Goal: Task Accomplishment & Management: Manage account settings

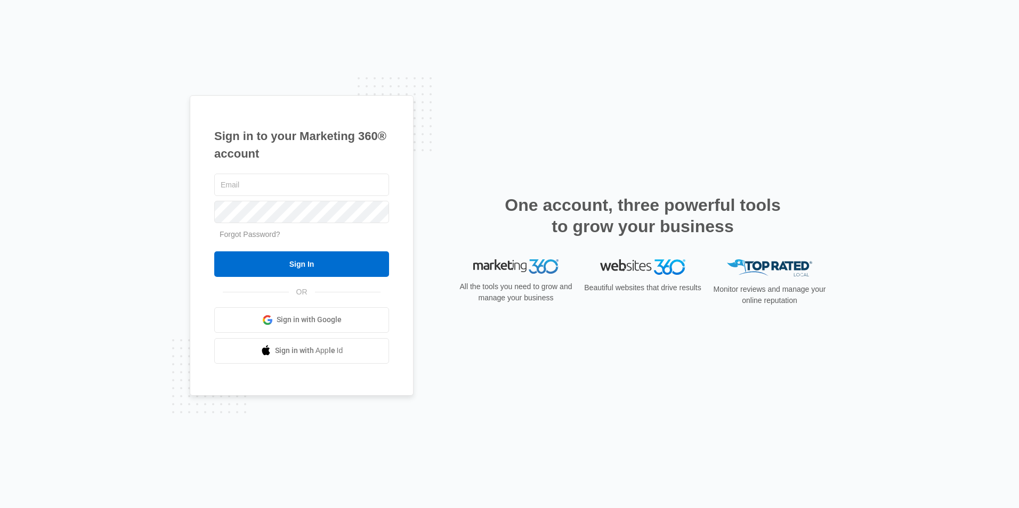
type input "sgonzales@electronicinnovations.com"
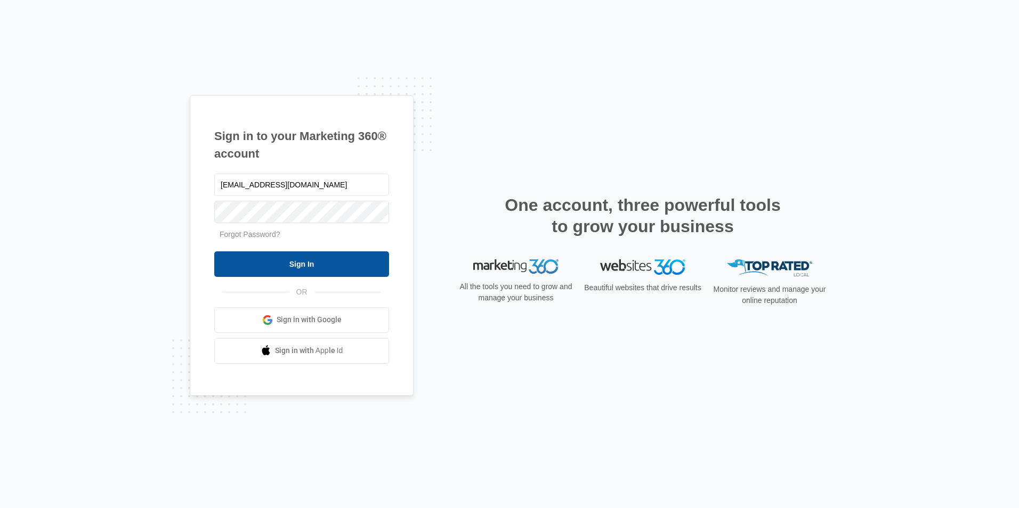
drag, startPoint x: 0, startPoint y: 0, endPoint x: 302, endPoint y: 266, distance: 402.3
click at [301, 266] on input "Sign In" at bounding box center [301, 264] width 175 height 26
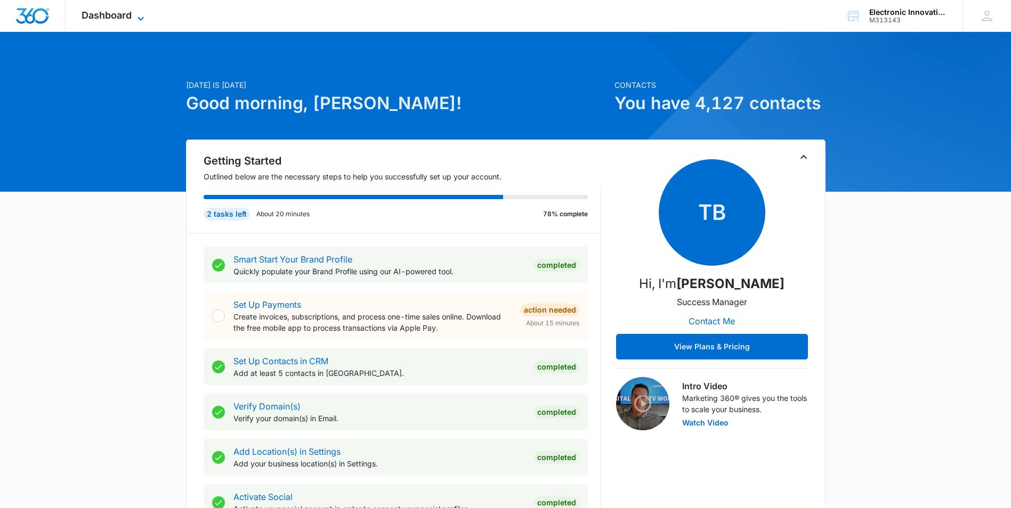
click at [143, 15] on icon at bounding box center [140, 18] width 13 height 13
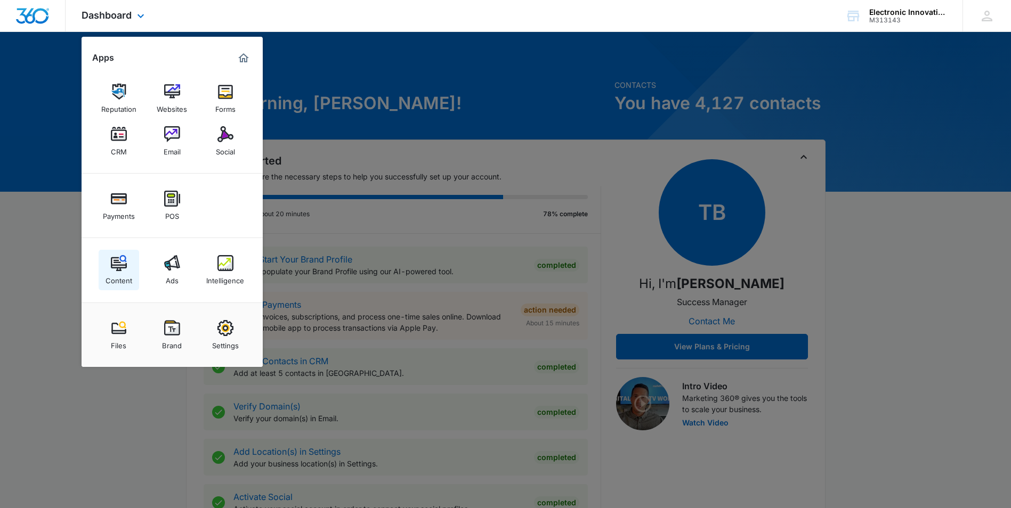
click at [117, 266] on img at bounding box center [119, 263] width 16 height 16
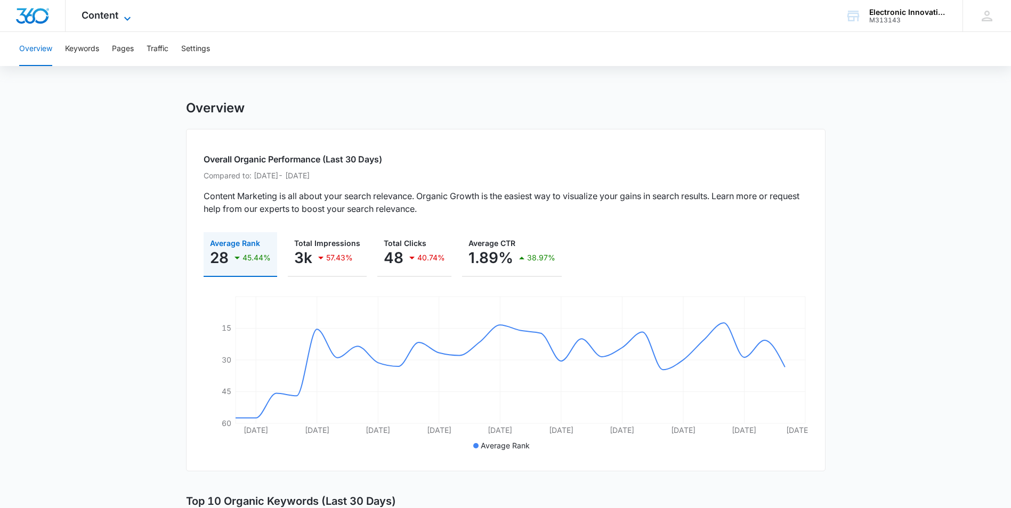
click at [126, 15] on icon at bounding box center [127, 18] width 13 height 13
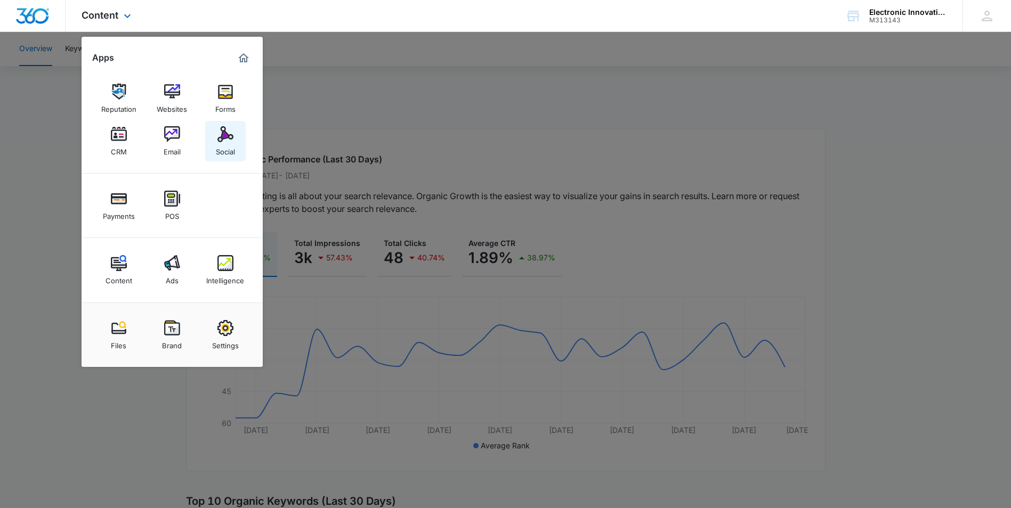
click at [231, 139] on img at bounding box center [225, 134] width 16 height 16
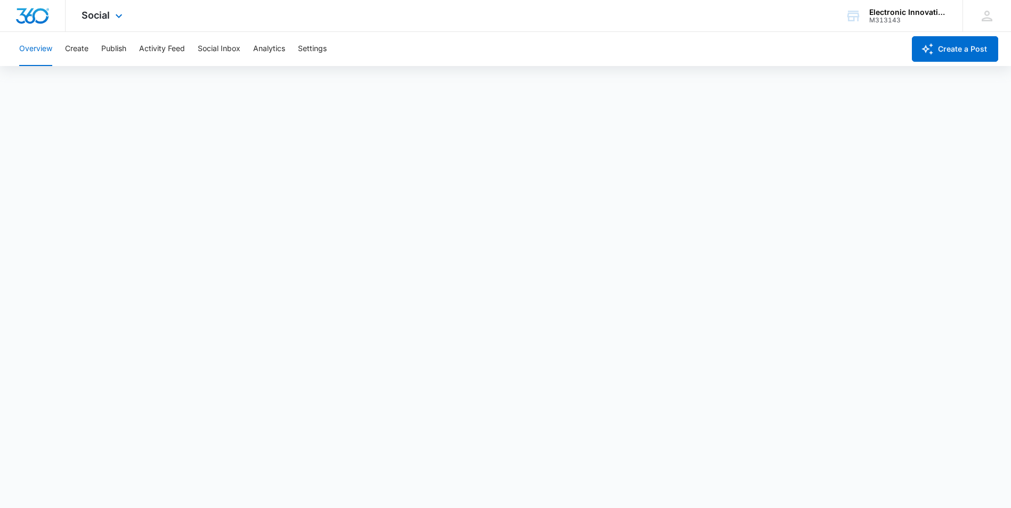
click at [131, 5] on div "Social Apps Reputation Websites Forms CRM Email Social Payments POS Content Ads…" at bounding box center [104, 15] width 76 height 31
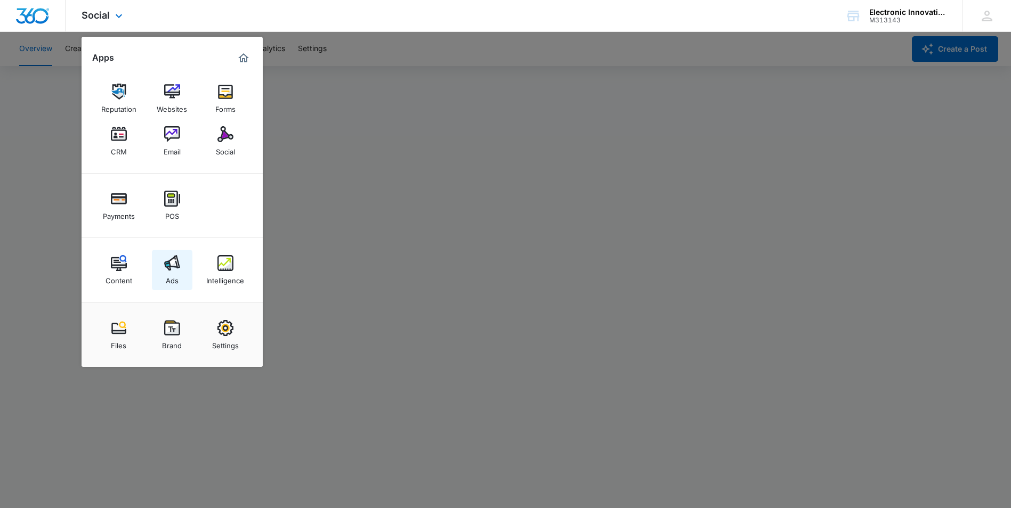
click at [170, 266] on img at bounding box center [172, 263] width 16 height 16
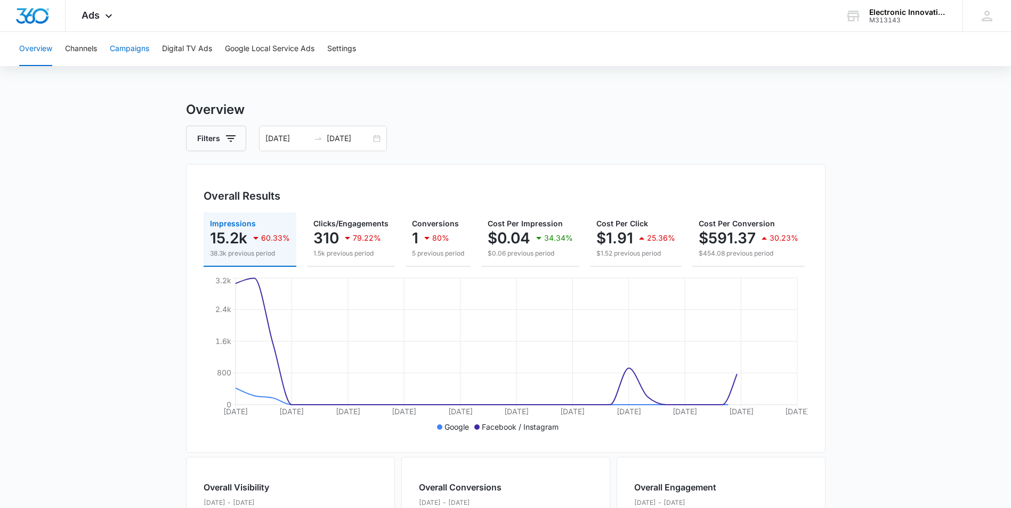
click at [132, 51] on button "Campaigns" at bounding box center [129, 49] width 39 height 34
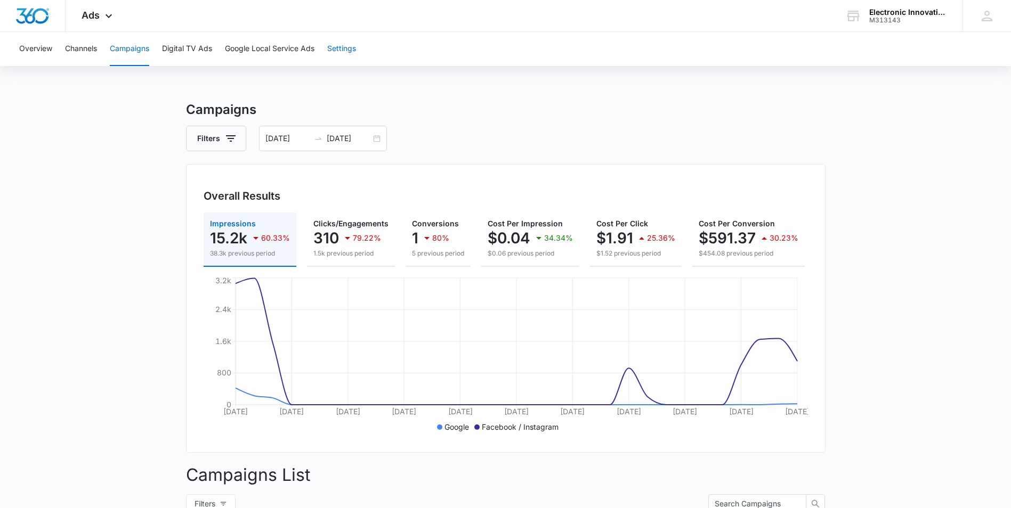
click at [342, 46] on button "Settings" at bounding box center [341, 49] width 29 height 34
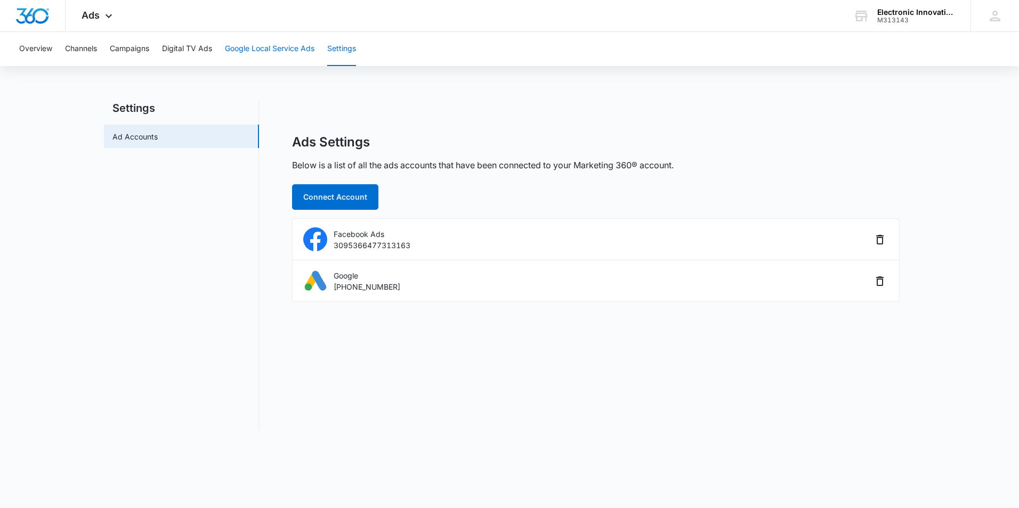
click at [279, 48] on button "Google Local Service Ads" at bounding box center [269, 49] width 89 height 34
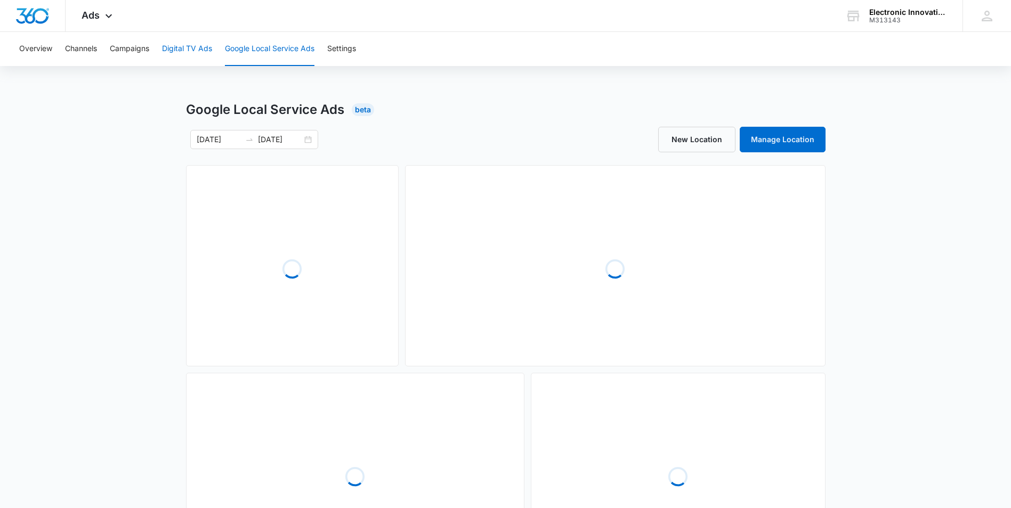
click at [194, 50] on button "Digital TV Ads" at bounding box center [187, 49] width 50 height 34
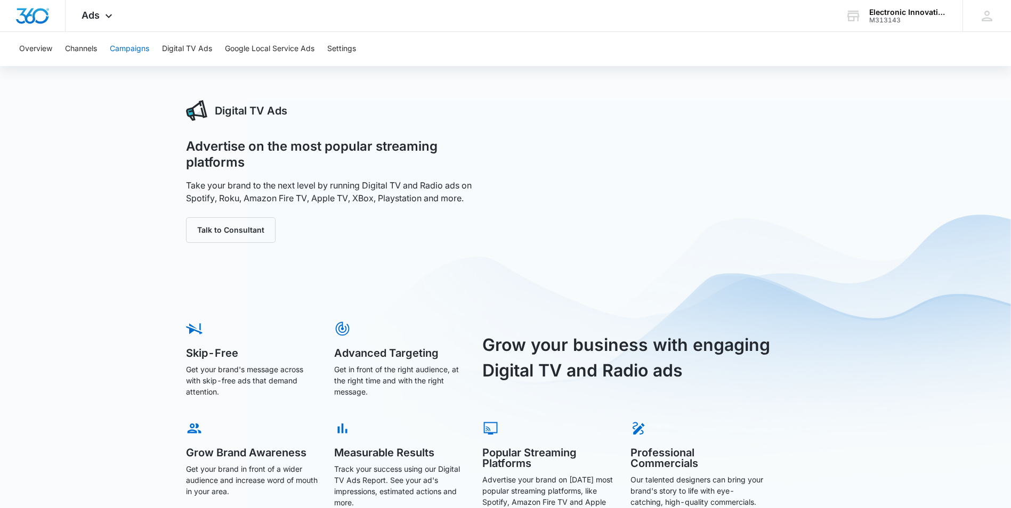
click at [140, 50] on button "Campaigns" at bounding box center [129, 49] width 39 height 34
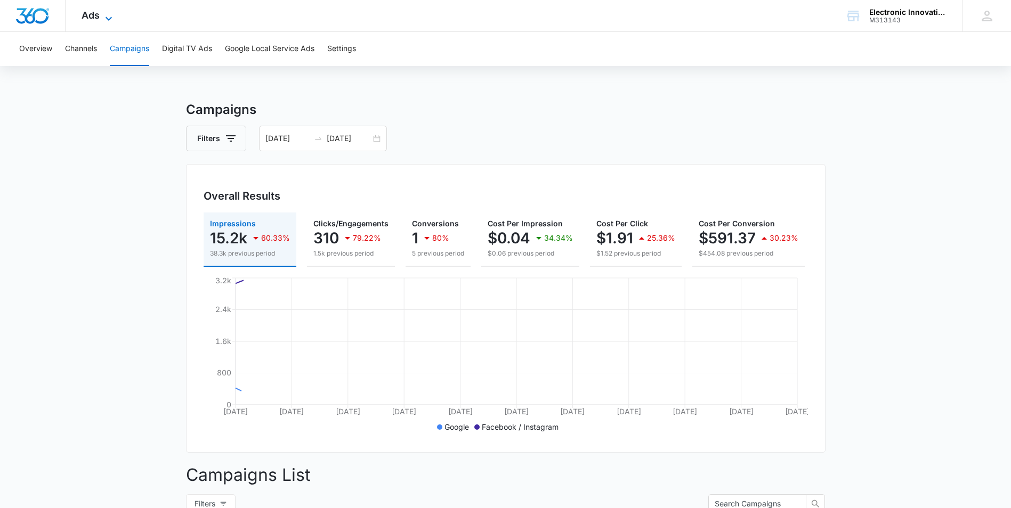
click at [92, 18] on span "Ads" at bounding box center [91, 15] width 18 height 11
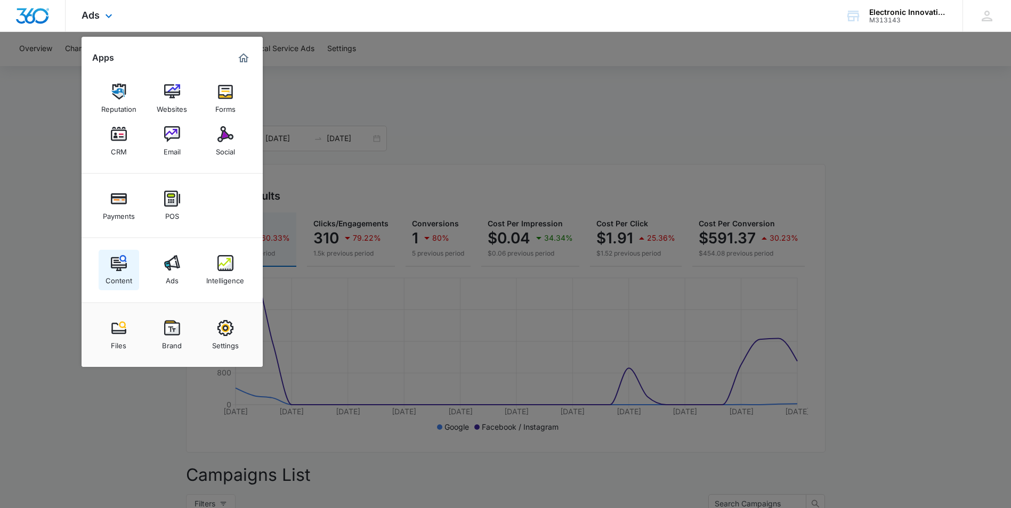
click at [126, 266] on img at bounding box center [119, 263] width 16 height 16
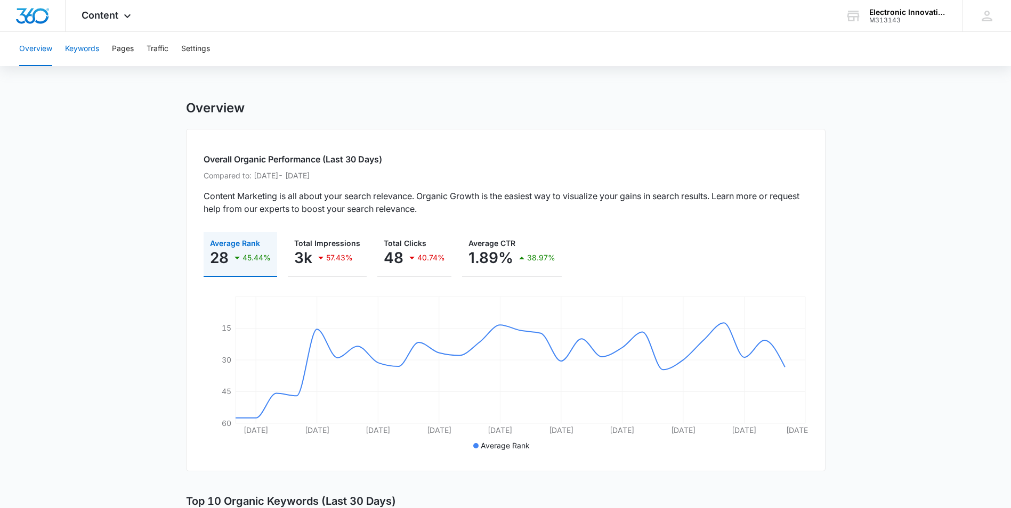
click at [80, 52] on button "Keywords" at bounding box center [82, 49] width 34 height 34
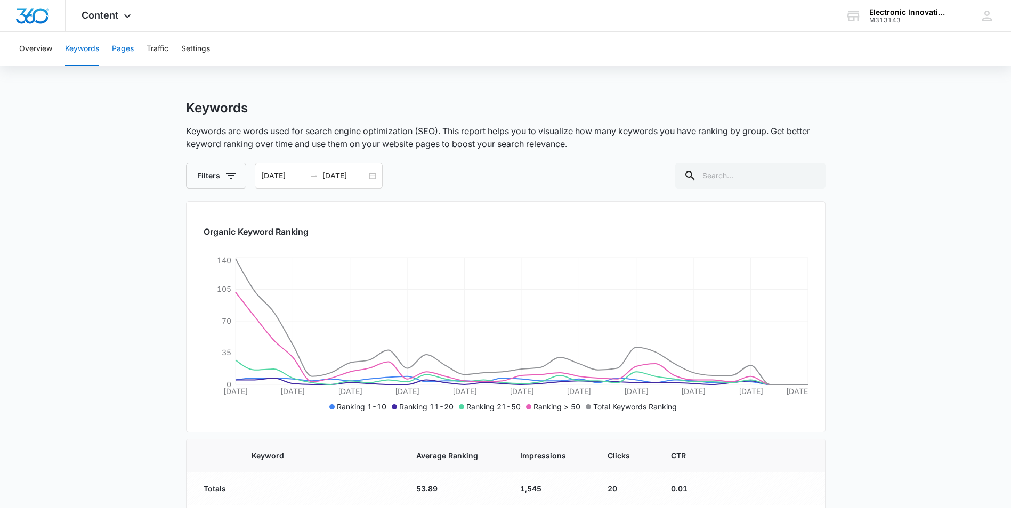
click at [121, 51] on button "Pages" at bounding box center [123, 49] width 22 height 34
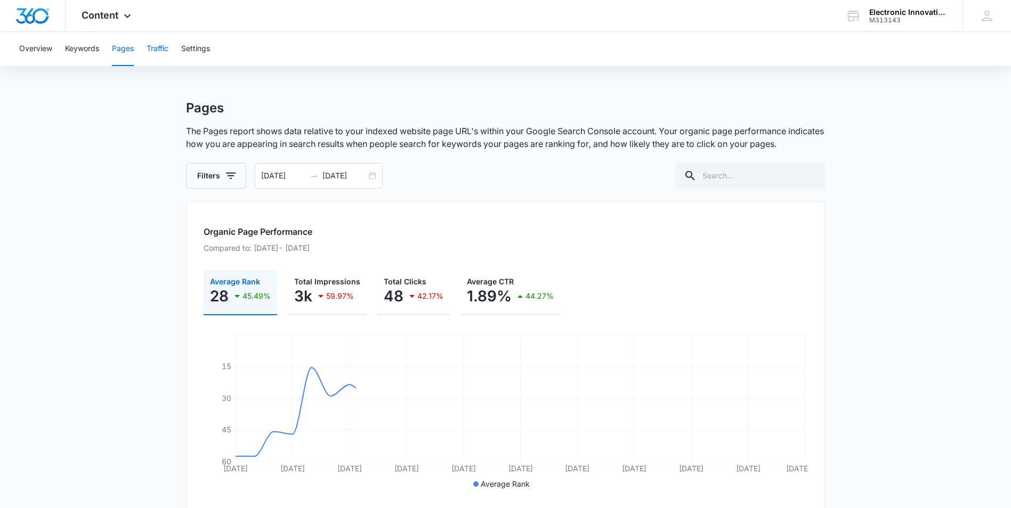
click at [158, 49] on button "Traffic" at bounding box center [158, 49] width 22 height 34
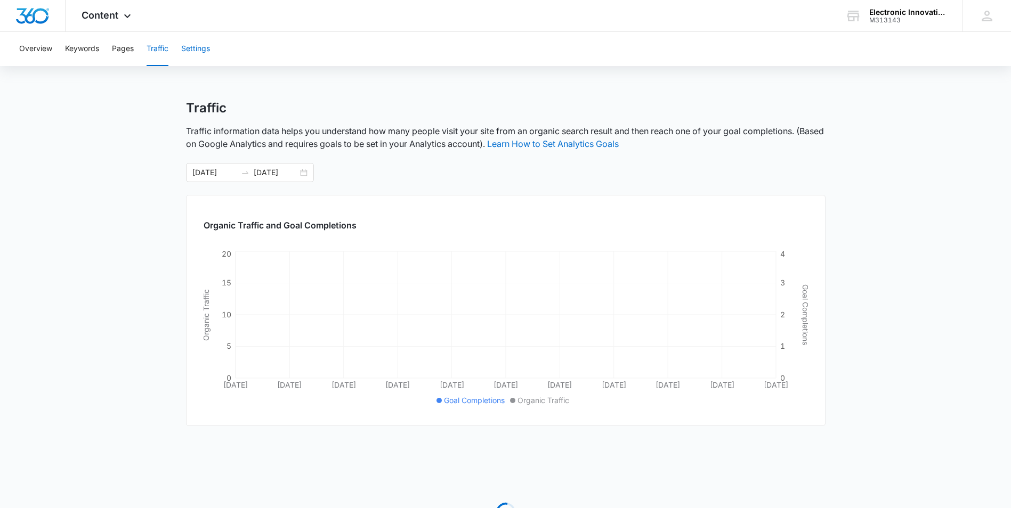
click at [204, 52] on button "Settings" at bounding box center [195, 49] width 29 height 34
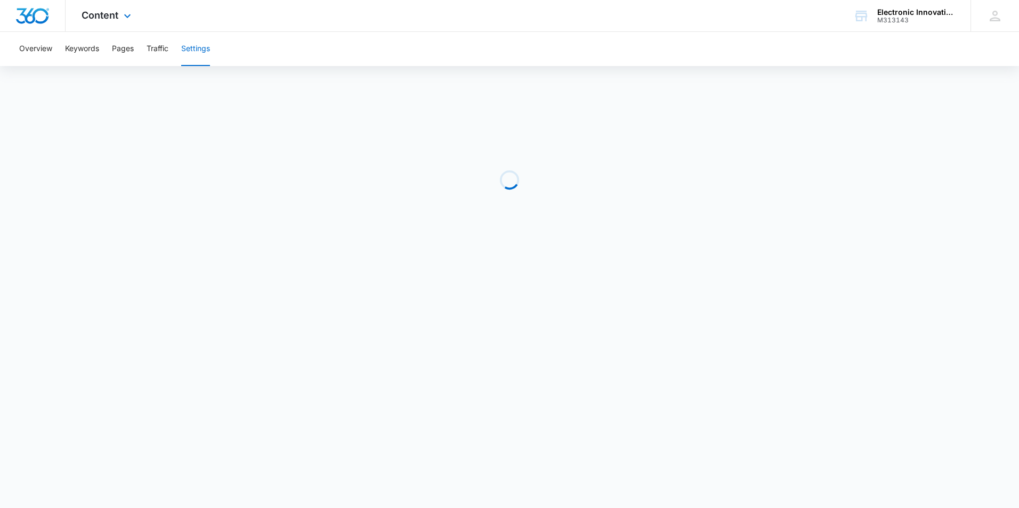
click at [110, 9] on div "Content Apps Reputation Websites Forms CRM Email Social Payments POS Content Ad…" at bounding box center [108, 15] width 84 height 31
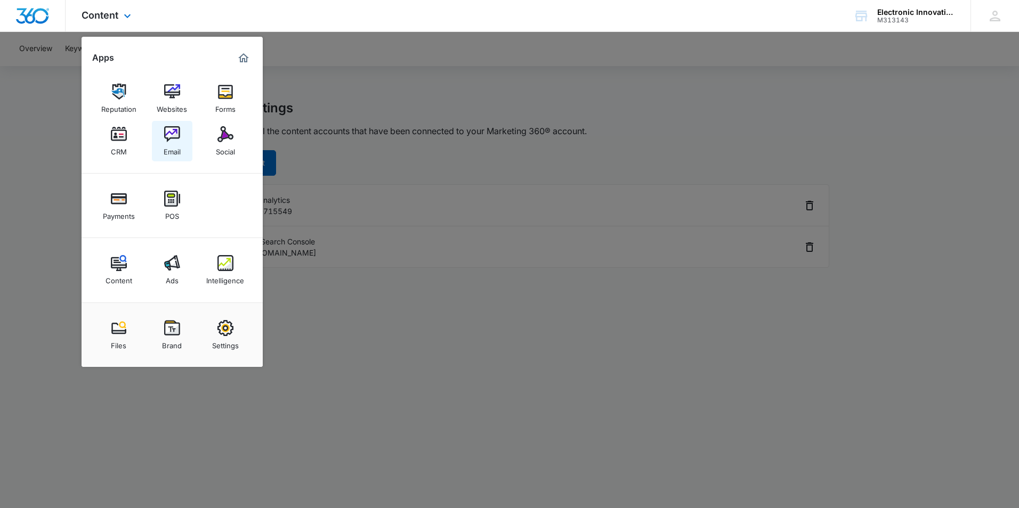
click at [174, 134] on img at bounding box center [172, 134] width 16 height 16
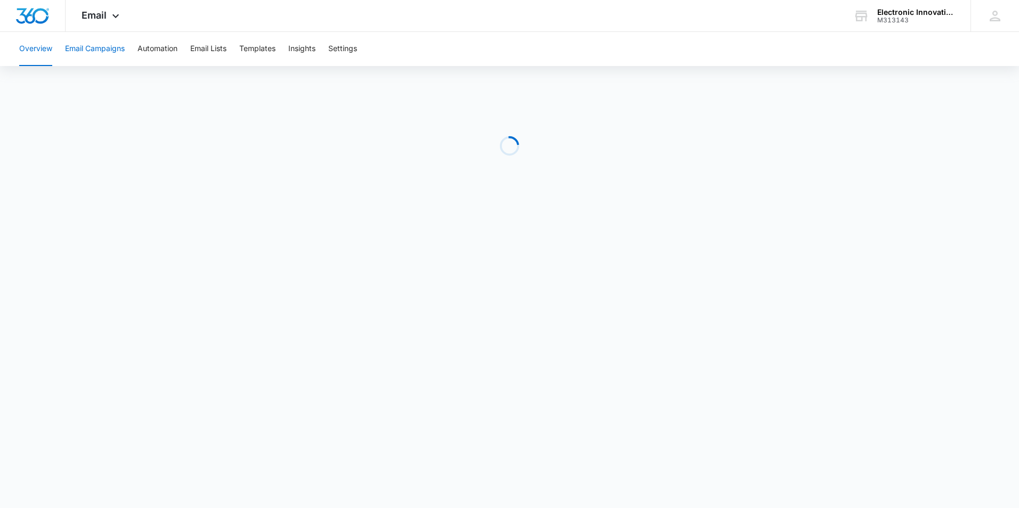
click at [103, 45] on button "Email Campaigns" at bounding box center [95, 49] width 60 height 34
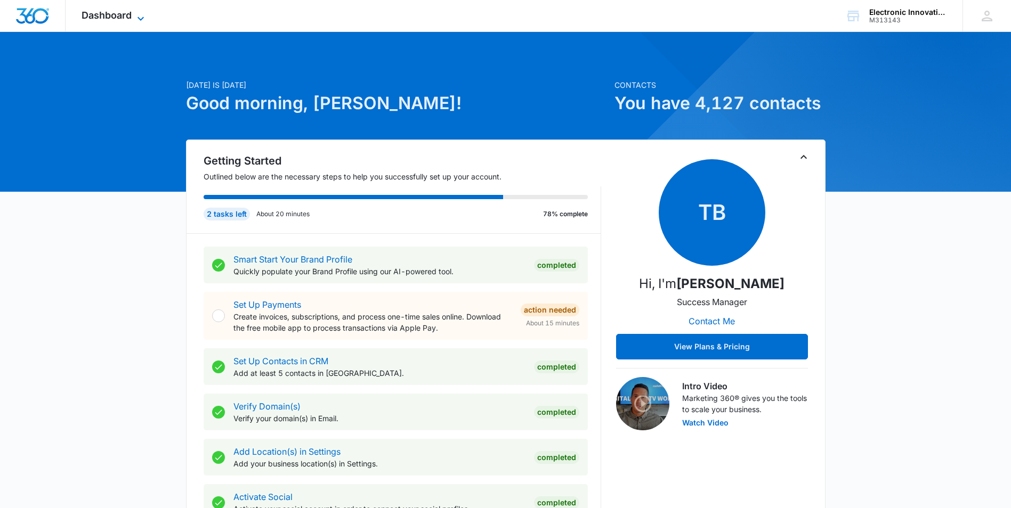
click at [143, 13] on icon at bounding box center [140, 18] width 13 height 13
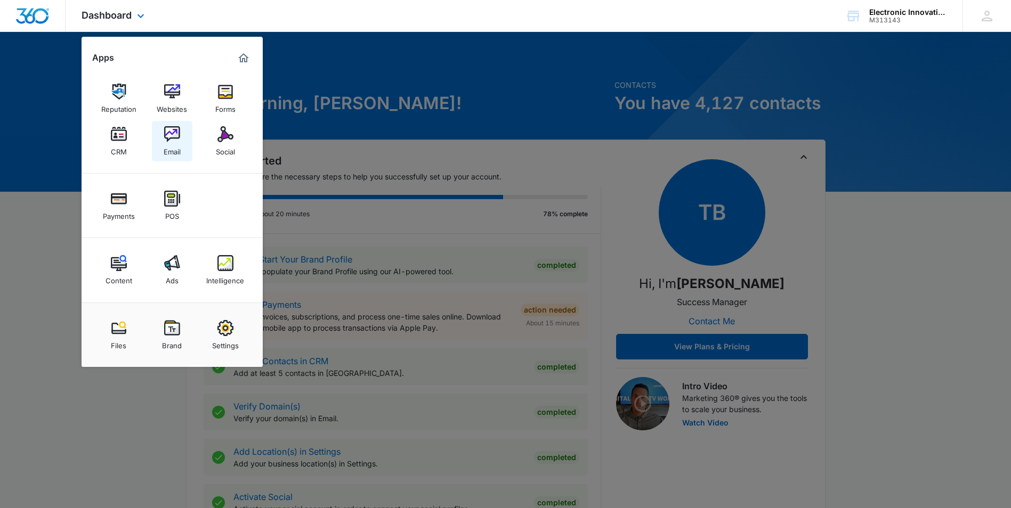
click at [178, 144] on div "Email" at bounding box center [172, 149] width 17 height 14
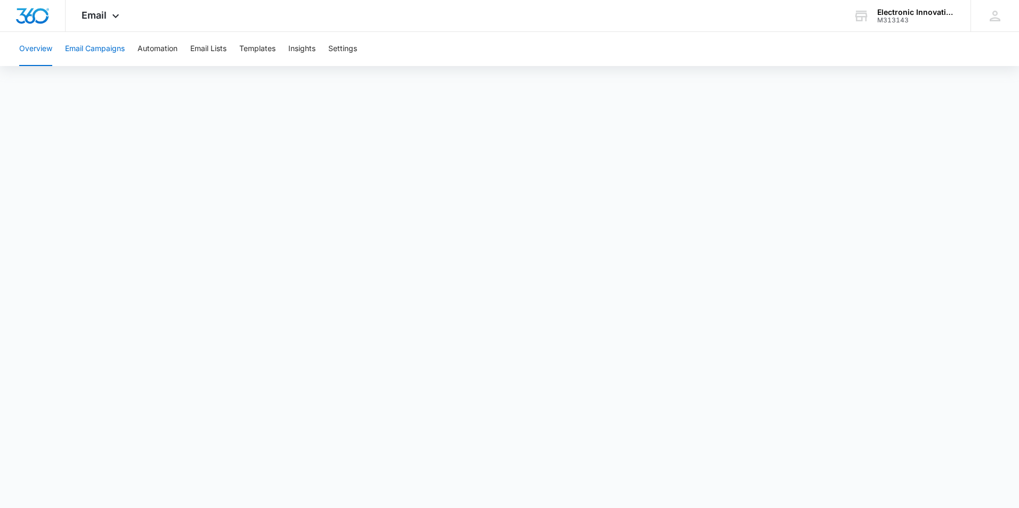
click at [107, 50] on button "Email Campaigns" at bounding box center [95, 49] width 60 height 34
click at [158, 50] on button "Automation" at bounding box center [157, 49] width 40 height 34
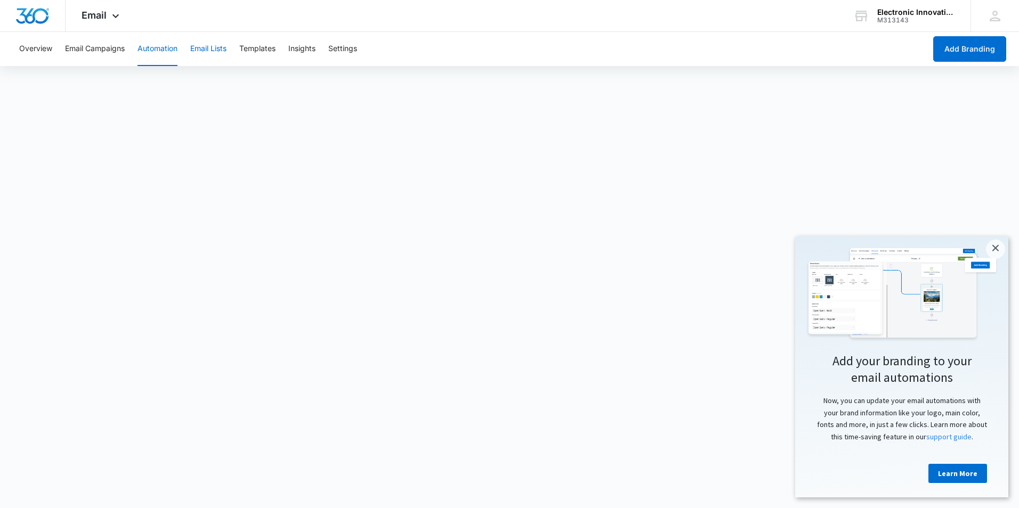
click at [200, 48] on button "Email Lists" at bounding box center [208, 49] width 36 height 34
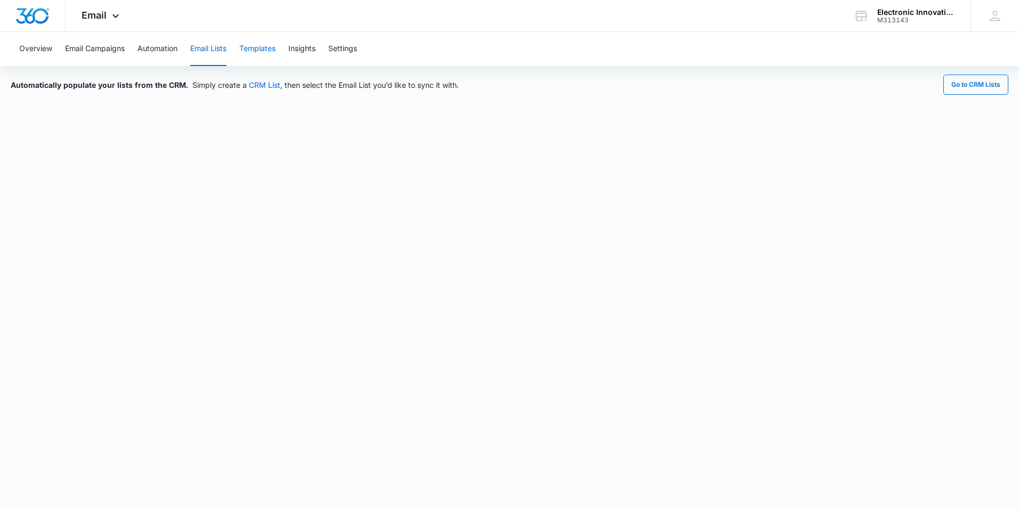
click at [264, 53] on button "Templates" at bounding box center [257, 49] width 36 height 34
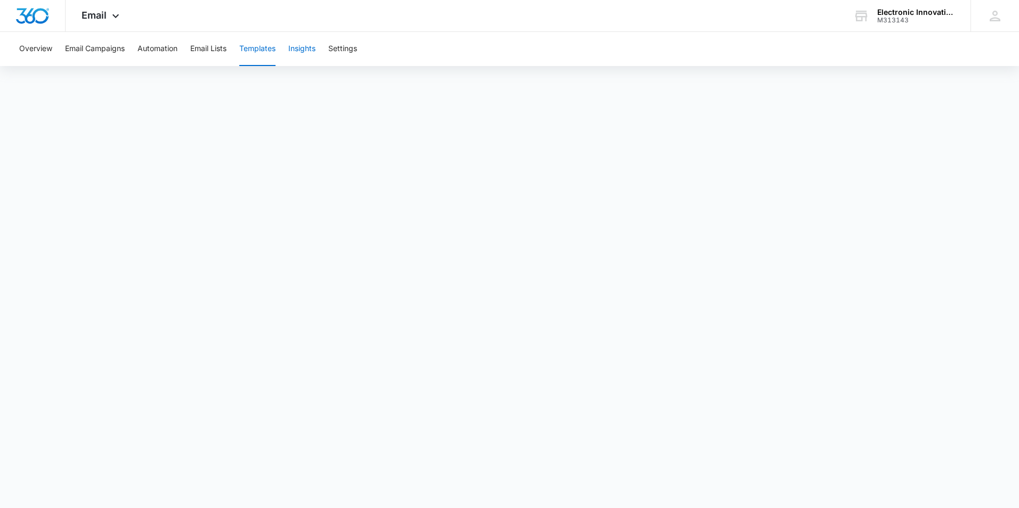
click at [297, 51] on button "Insights" at bounding box center [301, 49] width 27 height 34
